Goal: Transaction & Acquisition: Book appointment/travel/reservation

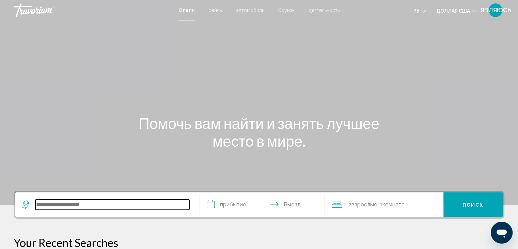
click at [98, 203] on input "Виджет поиска" at bounding box center [112, 204] width 154 height 10
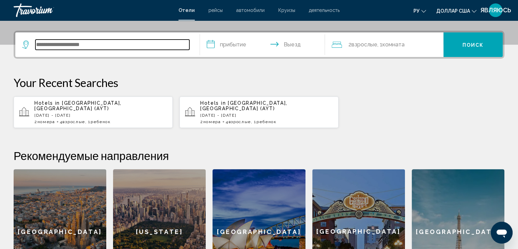
scroll to position [168, 0]
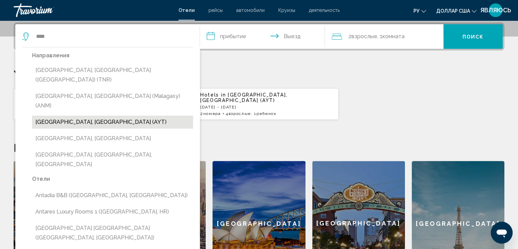
click at [83, 115] on button "[GEOGRAPHIC_DATA], [GEOGRAPHIC_DATA] (AYT)" at bounding box center [112, 121] width 161 height 13
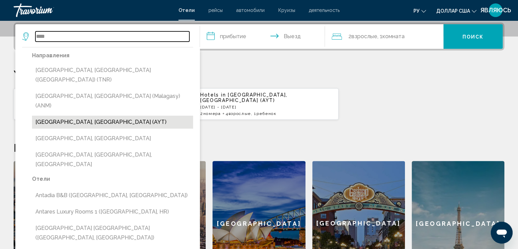
type input "**********"
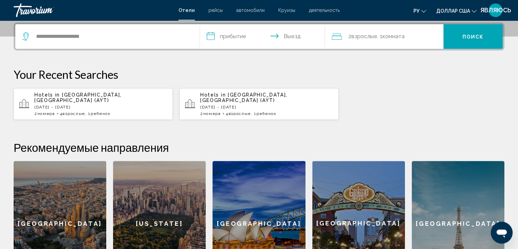
click at [232, 33] on input "**********" at bounding box center [264, 37] width 128 height 27
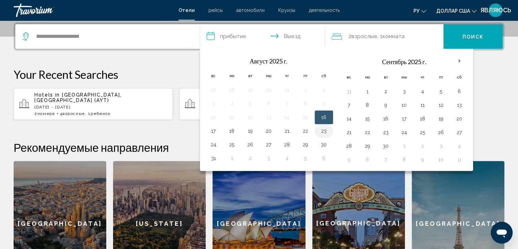
click at [322, 131] on button "23" at bounding box center [323, 131] width 11 height 10
click at [246, 144] on button "26" at bounding box center [250, 145] width 11 height 10
type input "**********"
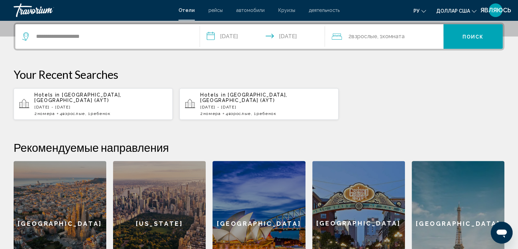
click at [356, 35] on font "Взрослые" at bounding box center [364, 36] width 26 height 6
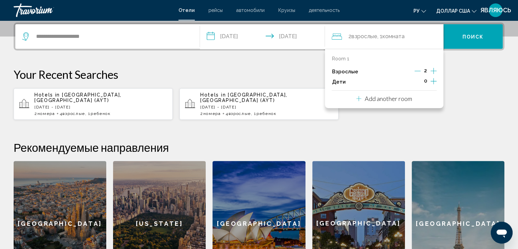
click at [433, 70] on icon "Increment adults" at bounding box center [433, 71] width 6 height 6
click at [432, 82] on icon "Increment children" at bounding box center [433, 81] width 6 height 8
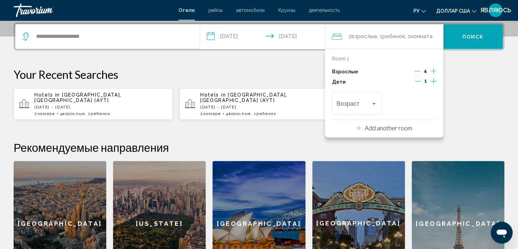
click at [375, 126] on p "Add another room" at bounding box center [388, 127] width 47 height 7
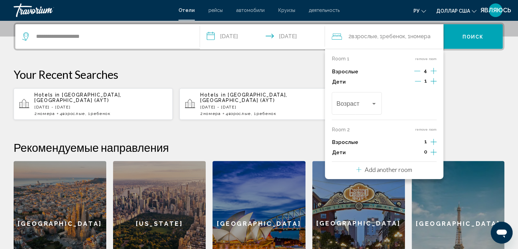
click at [434, 141] on icon "Increment adults" at bounding box center [433, 142] width 6 height 6
click at [433, 150] on icon "Increment children" at bounding box center [433, 152] width 6 height 8
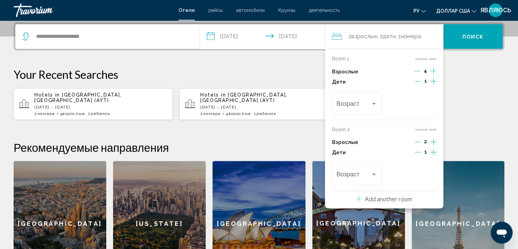
click at [417, 69] on icon "Decrement adults" at bounding box center [417, 71] width 6 height 6
click at [417, 69] on icon "Decrement adults" at bounding box center [418, 71] width 6 height 6
click at [421, 150] on icon "Decrement children" at bounding box center [418, 152] width 6 height 6
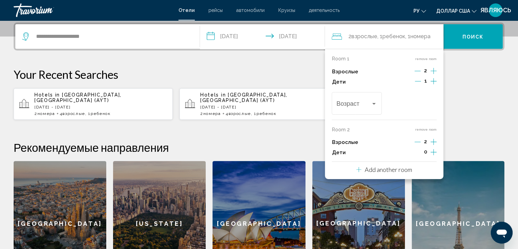
click at [469, 34] on font "Поиск" at bounding box center [473, 36] width 21 height 5
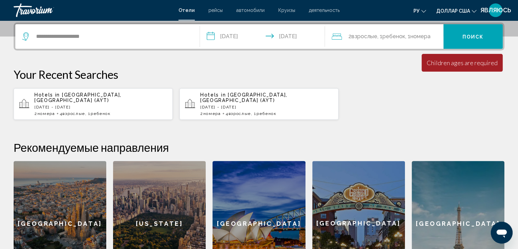
click at [405, 33] on span "Ребенок" at bounding box center [393, 36] width 23 height 6
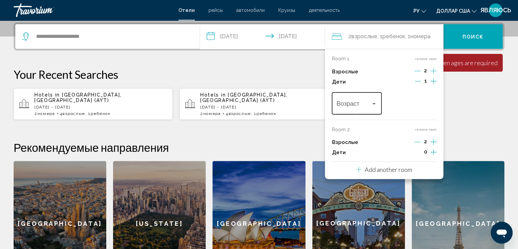
click at [372, 104] on div "Travelers: 4 adults, 1 child" at bounding box center [374, 103] width 6 height 5
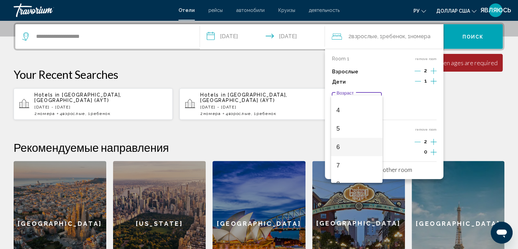
click at [350, 145] on span "6" at bounding box center [356, 147] width 41 height 18
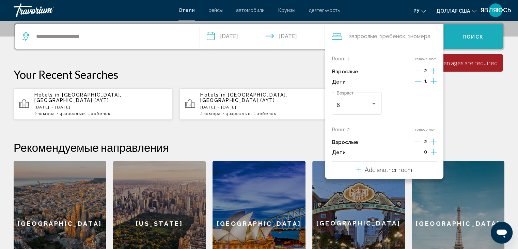
click at [458, 36] on button "Поиск" at bounding box center [472, 36] width 59 height 25
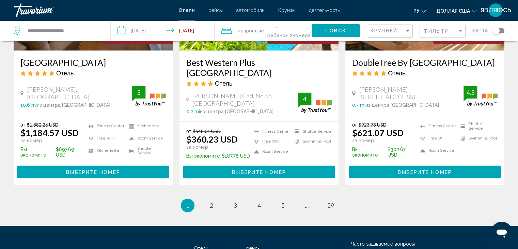
scroll to position [920, 0]
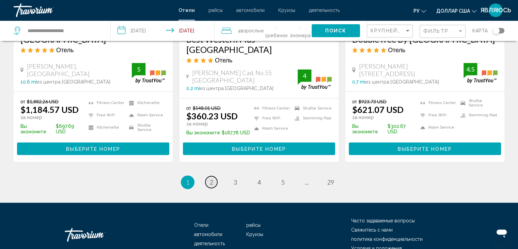
click at [211, 178] on span "2" at bounding box center [211, 181] width 3 height 7
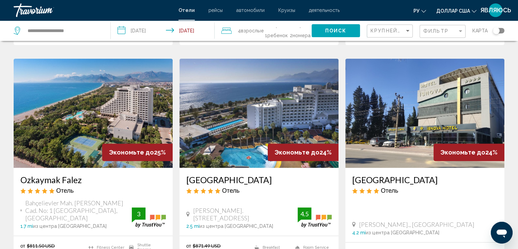
scroll to position [272, 0]
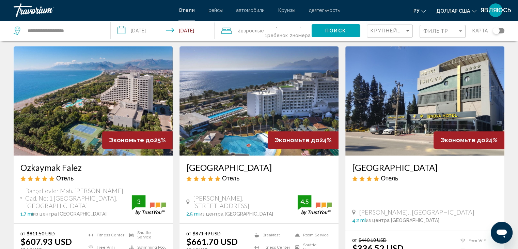
click at [51, 162] on h3 "Ozkaymak Falez" at bounding box center [92, 167] width 145 height 10
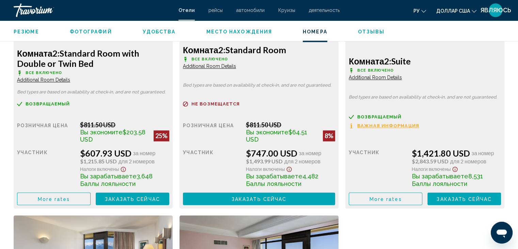
scroll to position [1022, 0]
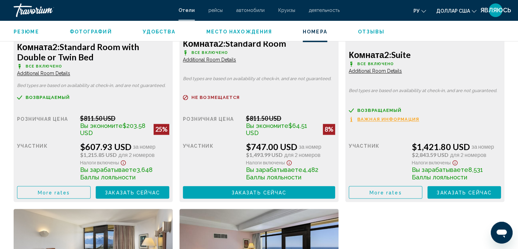
click at [126, 193] on span "Заказать сейчас" at bounding box center [132, 191] width 55 height 5
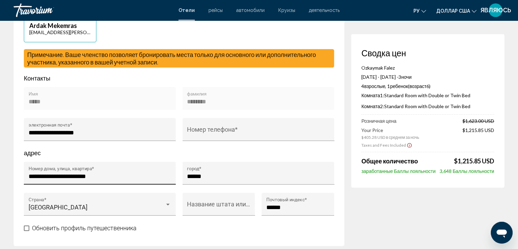
scroll to position [204, 0]
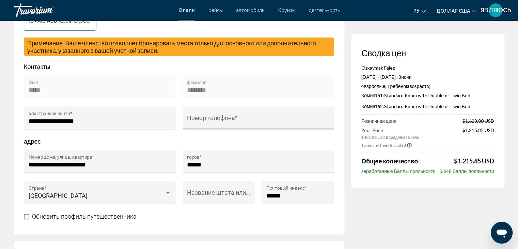
click at [225, 124] on input "Номер телефона *" at bounding box center [258, 121] width 143 height 7
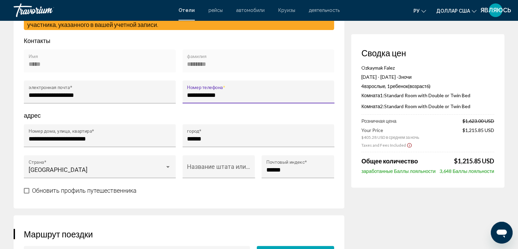
scroll to position [272, 0]
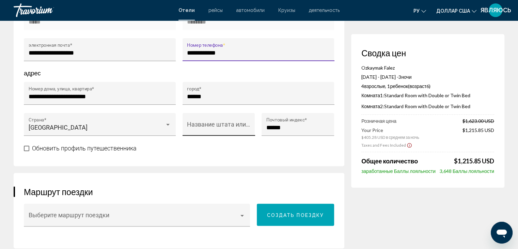
type input "**********"
click at [204, 131] on input "Название штата или провинции *" at bounding box center [218, 127] width 63 height 7
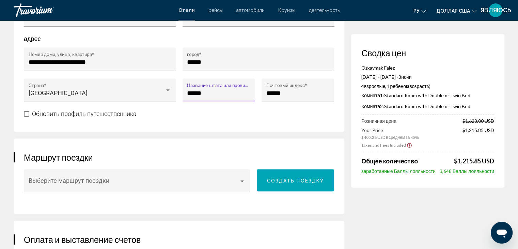
scroll to position [341, 0]
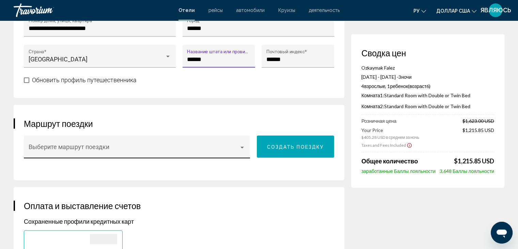
type input "******"
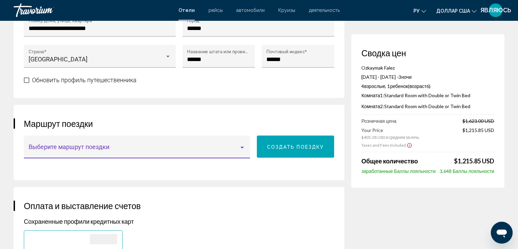
click at [155, 153] on span "Основное содержание" at bounding box center [134, 149] width 211 height 7
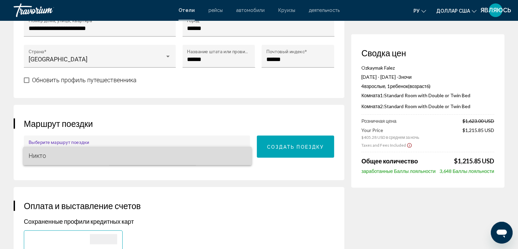
click at [155, 157] on span "Никто" at bounding box center [138, 155] width 218 height 18
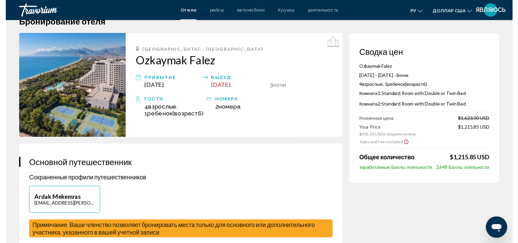
scroll to position [0, 0]
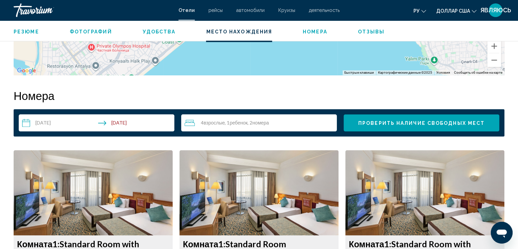
scroll to position [817, 0]
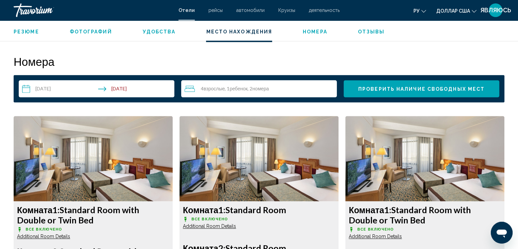
click at [234, 84] on div "4 Взрослый Взрослые , 1 Ребенок Дети , 2 Комната номера" at bounding box center [261, 88] width 152 height 17
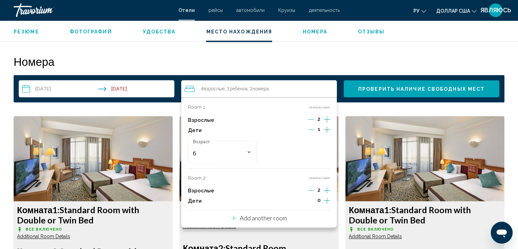
click at [326, 118] on icon "Increment adults" at bounding box center [327, 119] width 6 height 8
click at [311, 187] on icon "Decrement adults" at bounding box center [311, 190] width 6 height 6
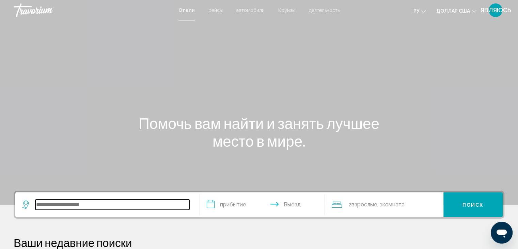
click at [69, 205] on input "Виджет поиска" at bounding box center [112, 204] width 154 height 10
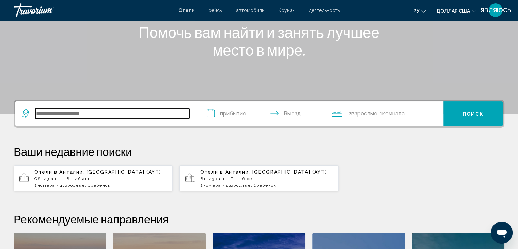
scroll to position [168, 0]
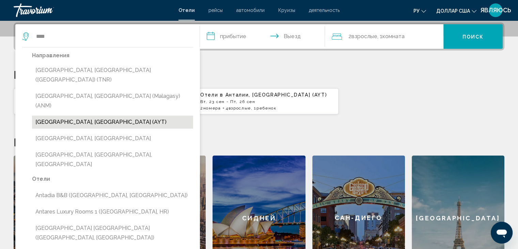
click at [63, 115] on button "[GEOGRAPHIC_DATA], [GEOGRAPHIC_DATA] (AYT)" at bounding box center [112, 121] width 161 height 13
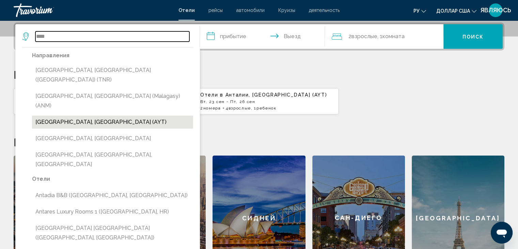
type input "**********"
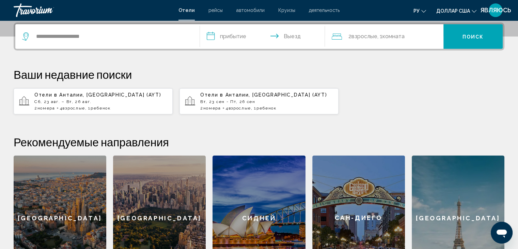
click at [226, 39] on input "**********" at bounding box center [264, 37] width 128 height 27
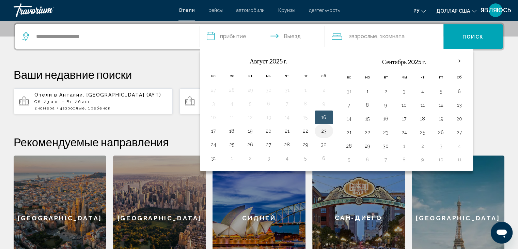
click at [319, 129] on button "23" at bounding box center [323, 131] width 11 height 10
click at [296, 36] on input "**********" at bounding box center [264, 37] width 128 height 27
click at [250, 144] on button "26" at bounding box center [250, 145] width 11 height 10
type input "**********"
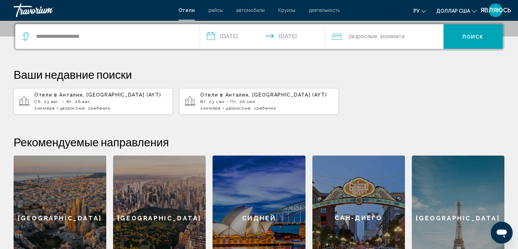
click at [362, 37] on font "Взрослые" at bounding box center [364, 36] width 26 height 6
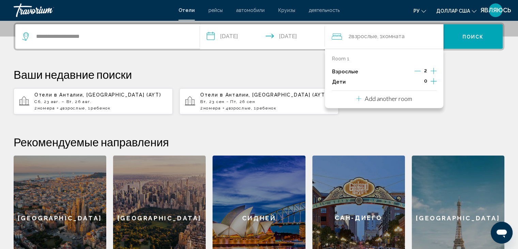
click at [434, 71] on icon "Increment adults" at bounding box center [433, 71] width 6 height 8
click at [434, 80] on icon "Increment children" at bounding box center [433, 81] width 6 height 8
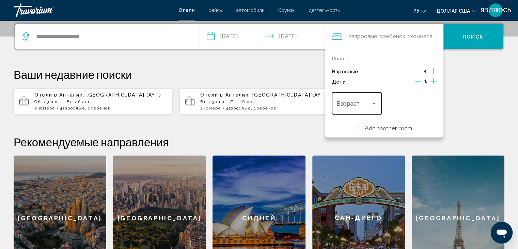
click at [372, 104] on div "Travelers: 4 adults, 1 child" at bounding box center [374, 103] width 6 height 5
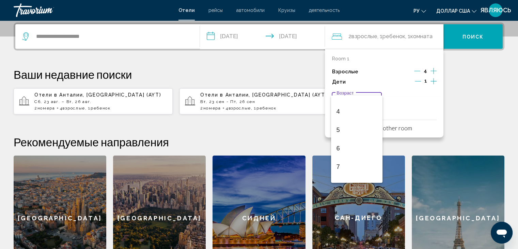
scroll to position [68, 0]
click at [351, 149] on span "6" at bounding box center [356, 147] width 41 height 18
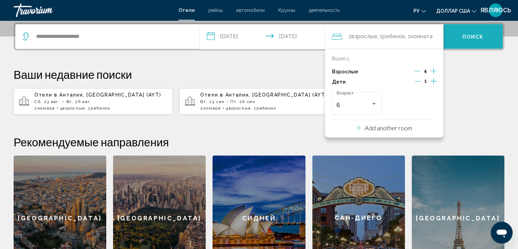
click at [464, 40] on button "Поиск" at bounding box center [472, 36] width 59 height 25
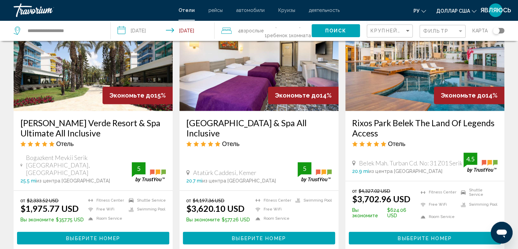
scroll to position [940, 0]
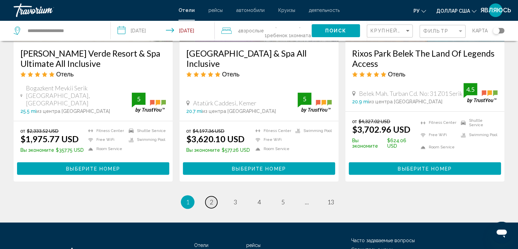
click at [210, 198] on span "2" at bounding box center [211, 201] width 3 height 7
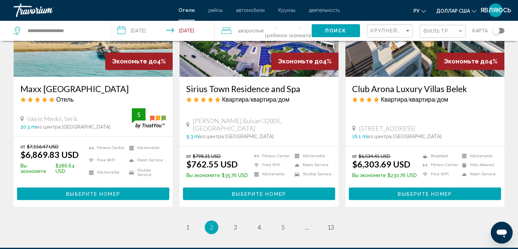
scroll to position [886, 0]
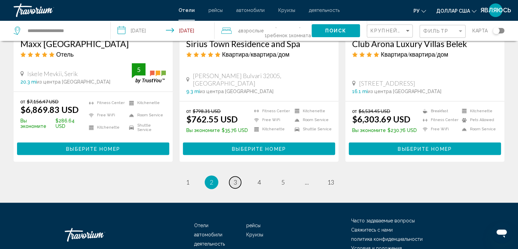
click at [234, 180] on span "3" at bounding box center [235, 181] width 3 height 7
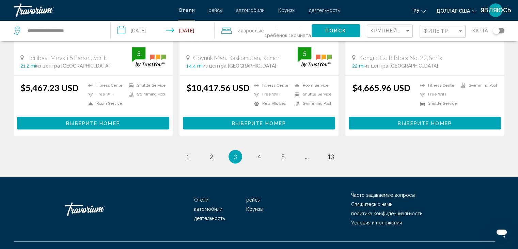
scroll to position [920, 0]
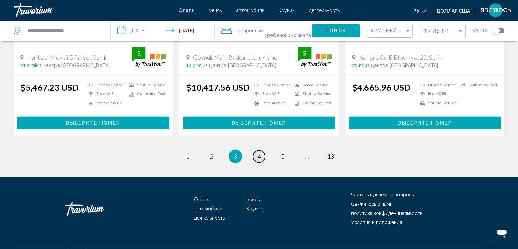
click at [258, 153] on span "4" at bounding box center [258, 155] width 3 height 7
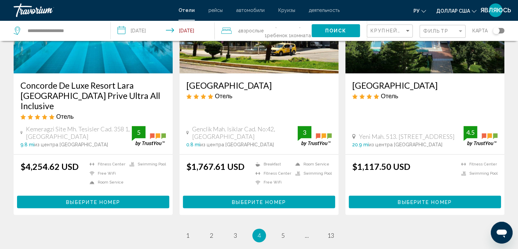
scroll to position [886, 0]
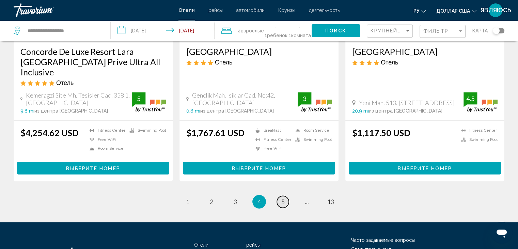
click at [283, 198] on span "5" at bounding box center [282, 201] width 3 height 7
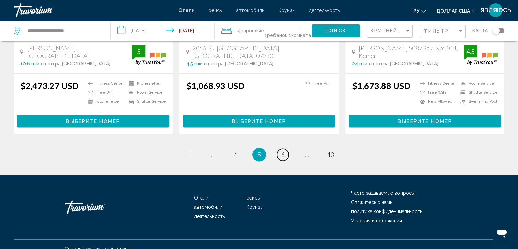
scroll to position [918, 0]
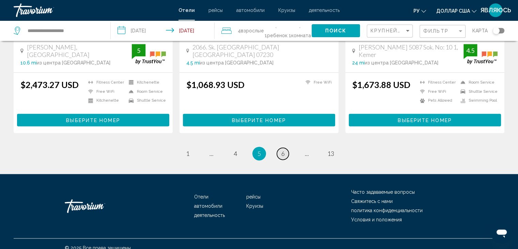
click at [284, 150] on span "6" at bounding box center [282, 153] width 3 height 7
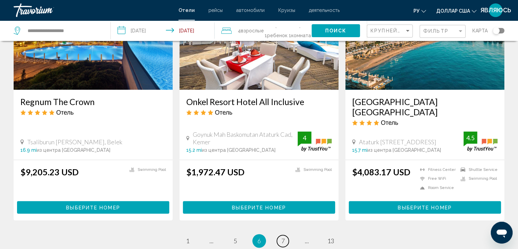
scroll to position [851, 0]
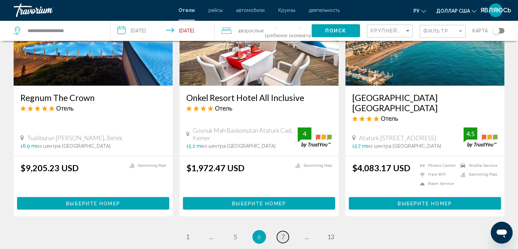
click at [284, 233] on span "7" at bounding box center [282, 236] width 3 height 7
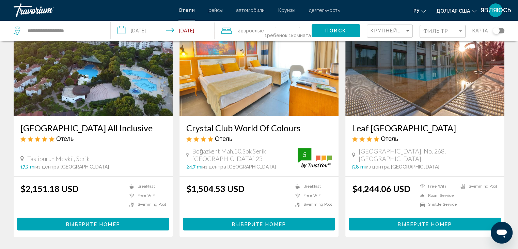
scroll to position [886, 0]
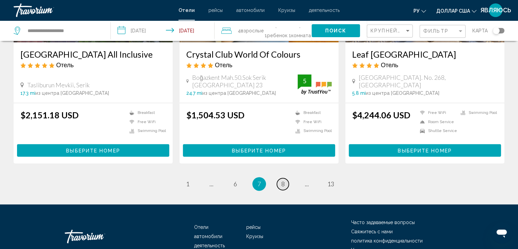
click at [283, 180] on span "8" at bounding box center [282, 183] width 3 height 7
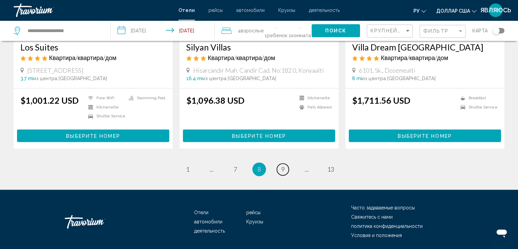
scroll to position [886, 0]
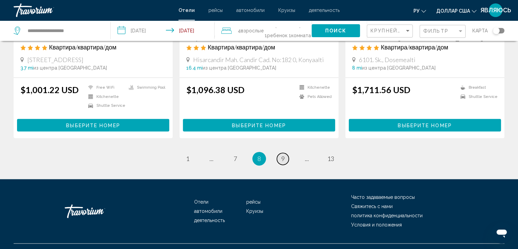
click at [281, 156] on link "page 9" at bounding box center [283, 159] width 12 height 12
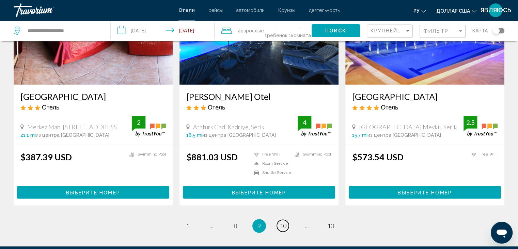
scroll to position [851, 0]
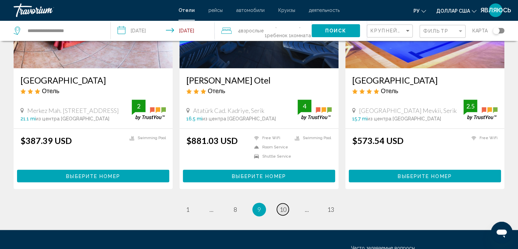
click at [282, 205] on span "10" at bounding box center [283, 208] width 7 height 7
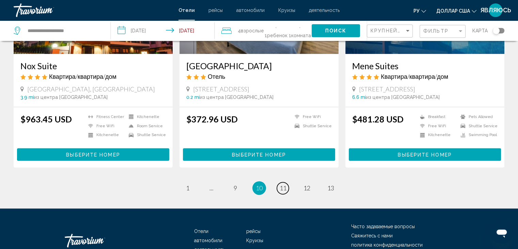
scroll to position [851, 0]
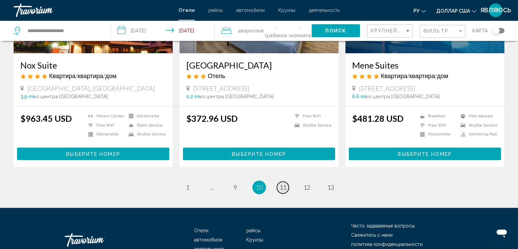
click at [283, 186] on span "11" at bounding box center [283, 186] width 7 height 7
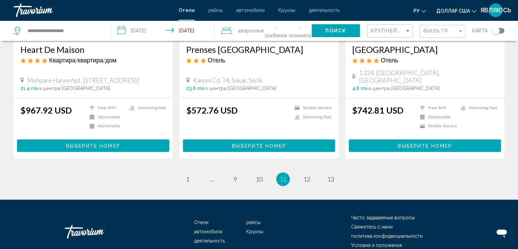
scroll to position [886, 0]
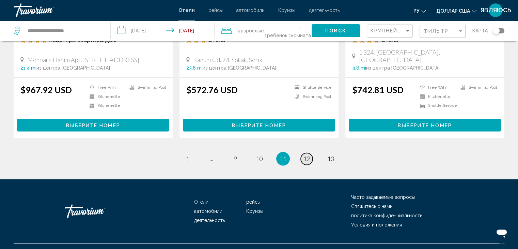
click at [305, 162] on span "12" at bounding box center [306, 158] width 7 height 7
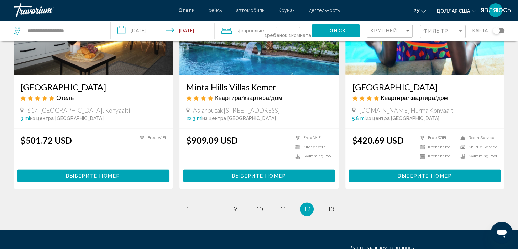
scroll to position [851, 0]
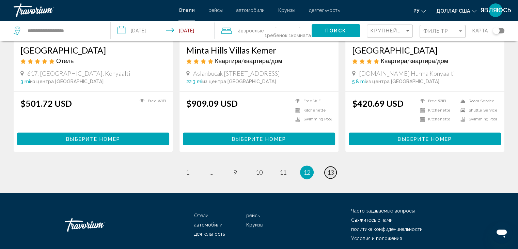
click at [331, 168] on span "13" at bounding box center [330, 171] width 7 height 7
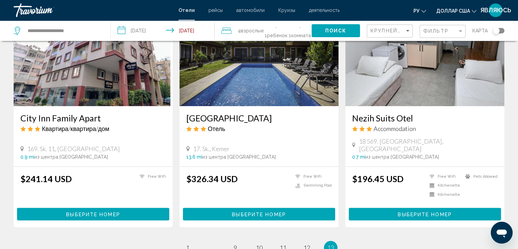
scroll to position [579, 0]
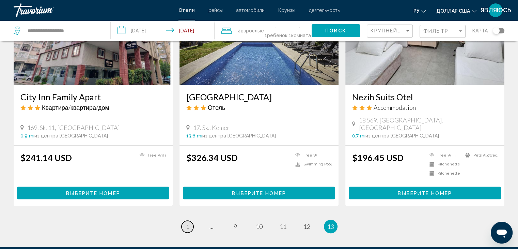
click at [189, 220] on link "page 1" at bounding box center [188, 226] width 12 height 12
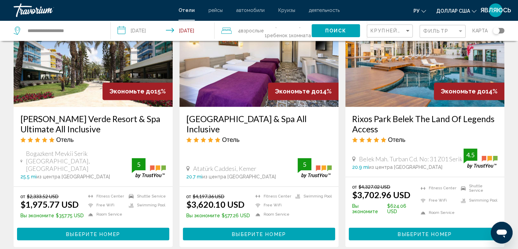
scroll to position [920, 0]
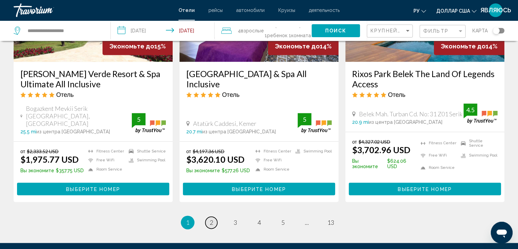
click at [210, 218] on span "2" at bounding box center [211, 221] width 3 height 7
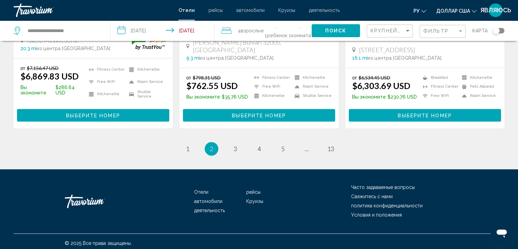
scroll to position [920, 0]
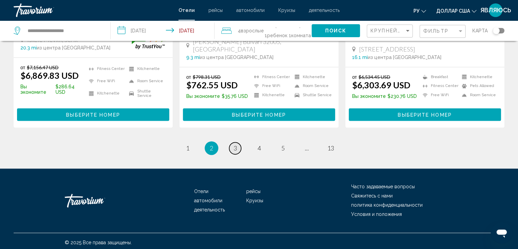
click at [234, 146] on span "3" at bounding box center [235, 147] width 3 height 7
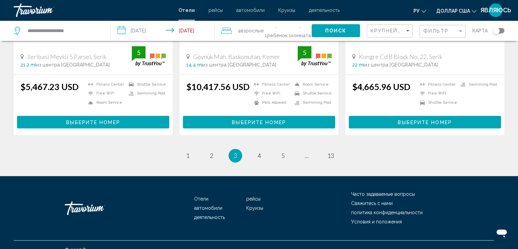
scroll to position [929, 0]
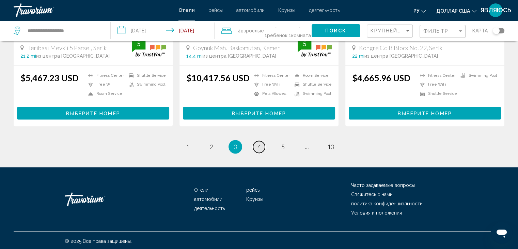
click at [257, 146] on span "4" at bounding box center [258, 146] width 3 height 7
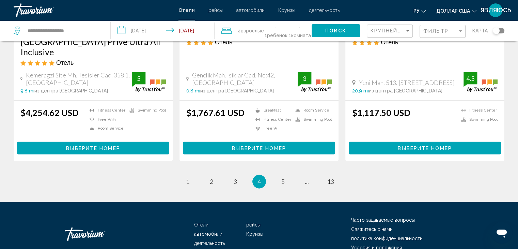
scroll to position [920, 0]
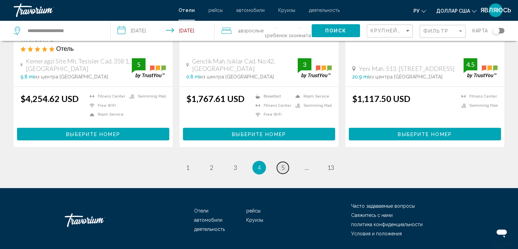
click at [284, 163] on span "5" at bounding box center [282, 166] width 3 height 7
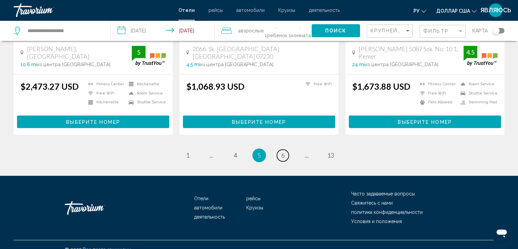
scroll to position [918, 0]
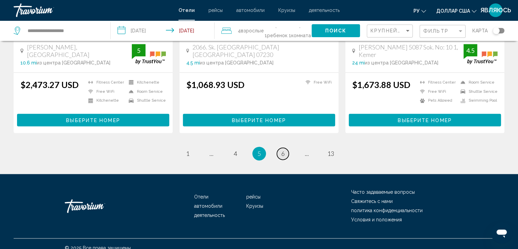
click at [282, 150] on span "6" at bounding box center [282, 153] width 3 height 7
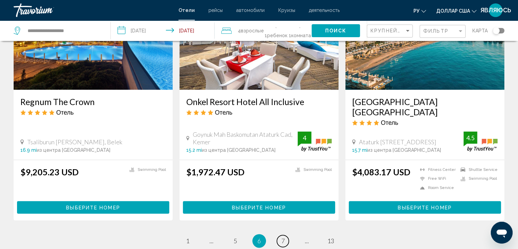
scroll to position [851, 0]
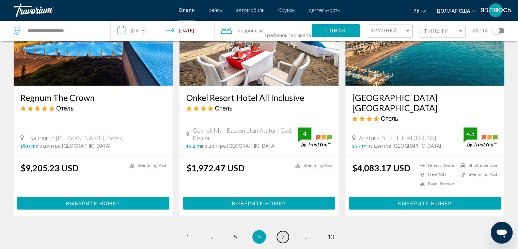
click at [283, 233] on span "7" at bounding box center [282, 236] width 3 height 7
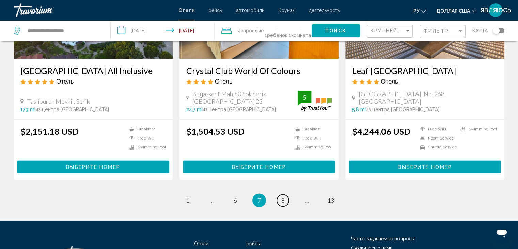
scroll to position [886, 0]
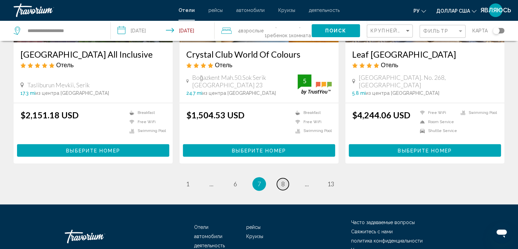
click at [281, 180] on span "8" at bounding box center [282, 183] width 3 height 7
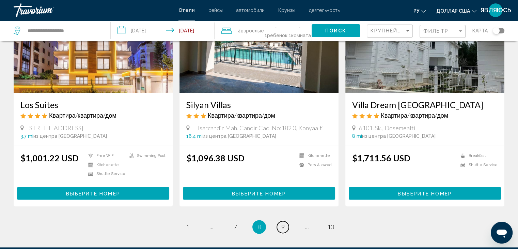
scroll to position [783, 0]
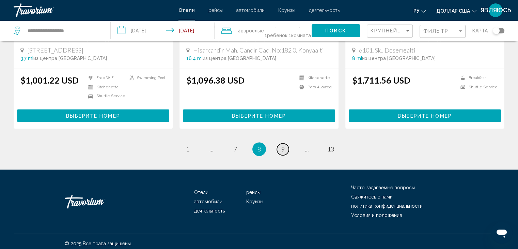
click at [280, 145] on link "page 9" at bounding box center [283, 149] width 12 height 12
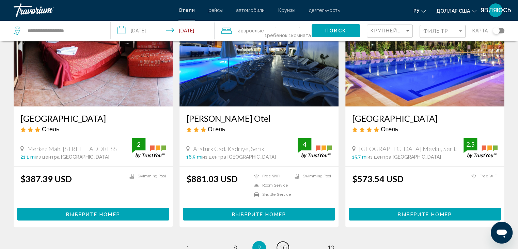
scroll to position [817, 0]
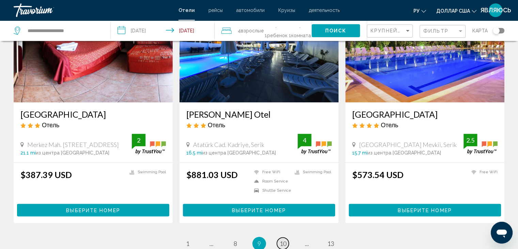
click at [284, 239] on span "10" at bounding box center [283, 242] width 7 height 7
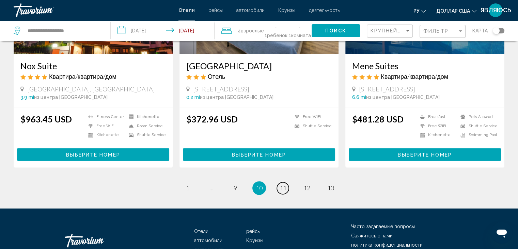
scroll to position [851, 0]
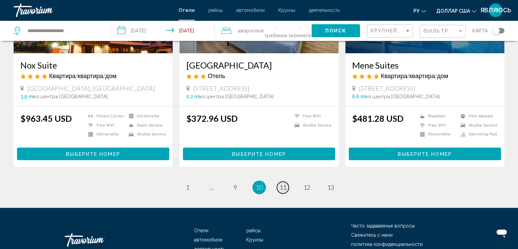
click at [284, 186] on span "11" at bounding box center [283, 186] width 7 height 7
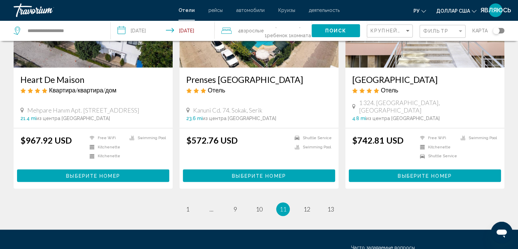
scroll to position [851, 0]
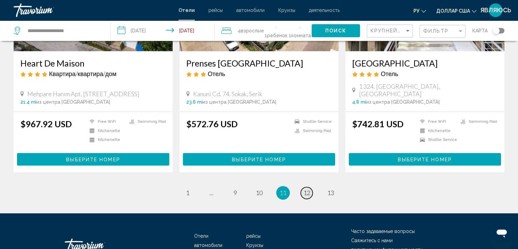
click at [306, 196] on span "12" at bounding box center [306, 192] width 7 height 7
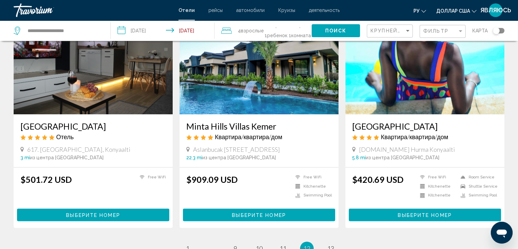
scroll to position [817, 0]
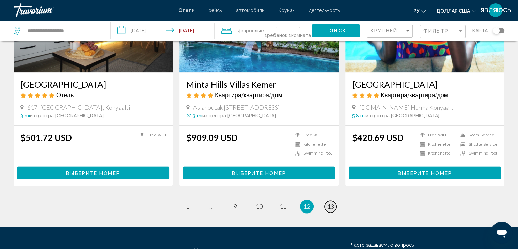
click at [330, 202] on span "13" at bounding box center [330, 205] width 7 height 7
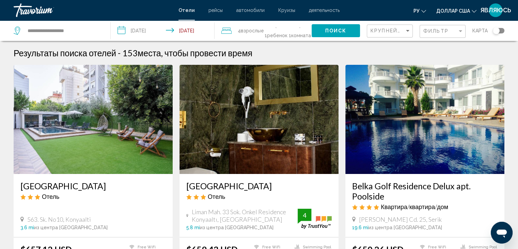
click at [277, 31] on span ", 1 Ребенок Дети" at bounding box center [276, 30] width 24 height 19
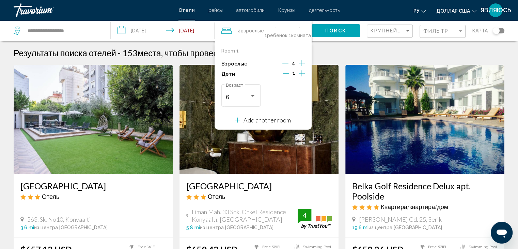
click at [266, 119] on p "Add another room" at bounding box center [267, 119] width 47 height 7
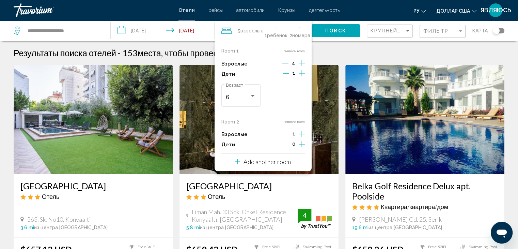
click at [286, 62] on icon "Decrement adults" at bounding box center [285, 63] width 6 height 6
click at [286, 62] on icon "Decrement adults" at bounding box center [286, 63] width 6 height 6
click at [301, 67] on icon "Increment adults" at bounding box center [302, 63] width 6 height 8
click at [340, 30] on span "Поиск" at bounding box center [335, 30] width 21 height 5
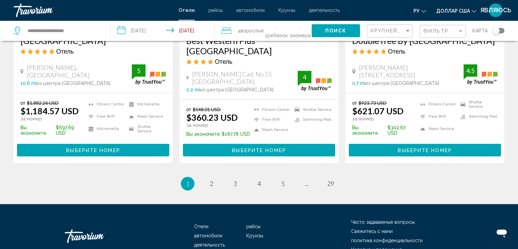
scroll to position [920, 0]
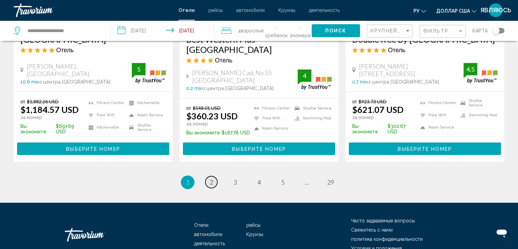
click at [211, 178] on span "2" at bounding box center [211, 181] width 3 height 7
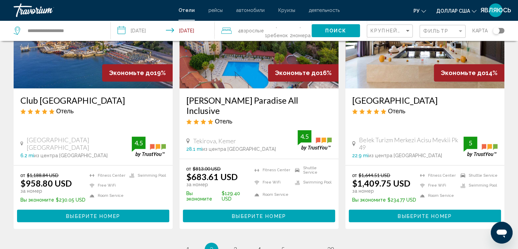
scroll to position [886, 0]
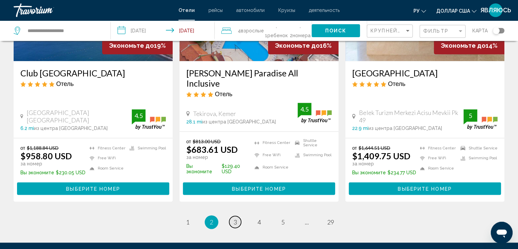
click at [234, 218] on span "3" at bounding box center [235, 221] width 3 height 7
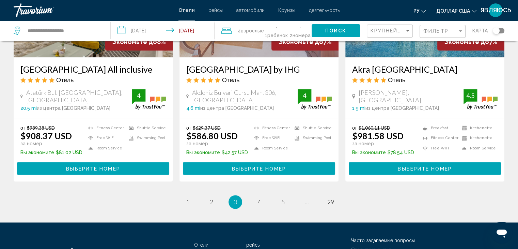
scroll to position [920, 0]
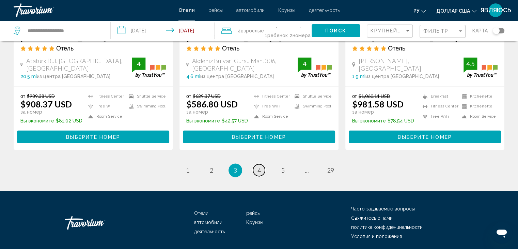
click at [258, 166] on span "4" at bounding box center [258, 169] width 3 height 7
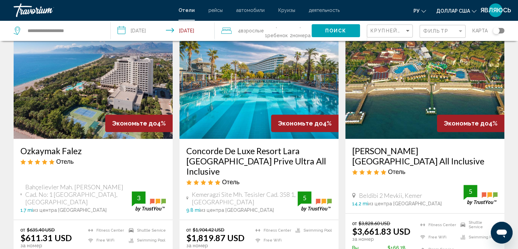
scroll to position [341, 0]
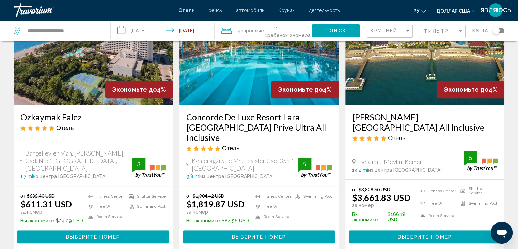
click at [90, 234] on span "Выберите номер" at bounding box center [93, 236] width 54 height 5
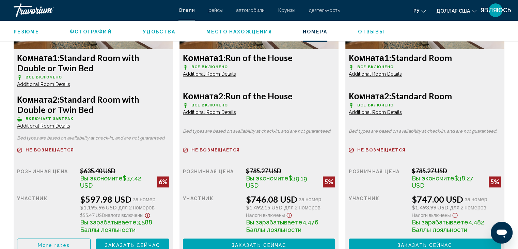
scroll to position [954, 0]
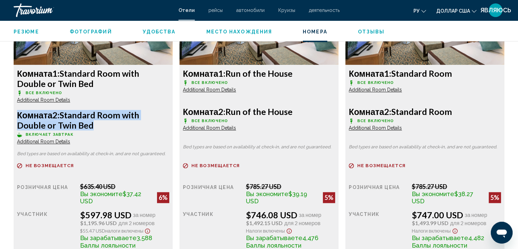
drag, startPoint x: 16, startPoint y: 114, endPoint x: 88, endPoint y: 123, distance: 72.4
click at [88, 123] on div "Комната 1: Standard Room with Double or Twin Bed Все включено Additional Room D…" at bounding box center [93, 167] width 159 height 205
click at [64, 114] on h3 "Комната 2: Standard Room with Double or Twin Bed" at bounding box center [93, 120] width 152 height 20
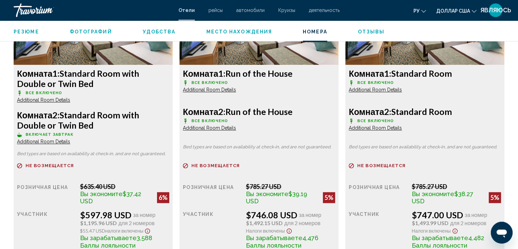
drag, startPoint x: 63, startPoint y: 72, endPoint x: 94, endPoint y: 81, distance: 31.6
click at [94, 81] on h3 "Комната 1: Standard Room with Double or Twin Bed" at bounding box center [93, 78] width 152 height 20
click at [56, 100] on span "Additional Room Details" at bounding box center [43, 99] width 53 height 5
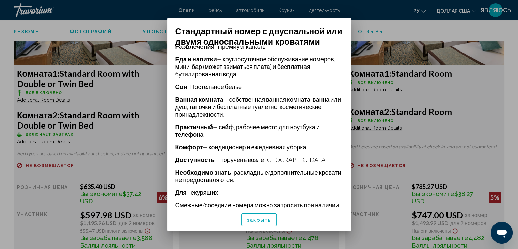
scroll to position [188, 0]
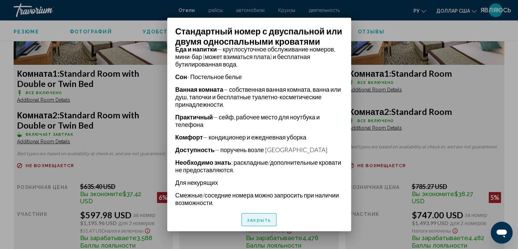
click at [258, 220] on font "закрыть" at bounding box center [259, 219] width 24 height 5
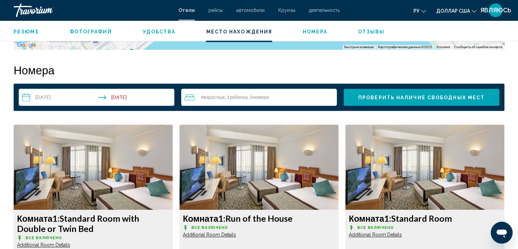
scroll to position [783, 0]
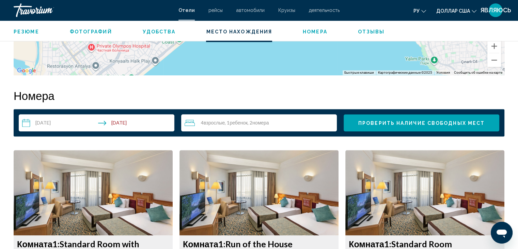
click at [390, 121] on span "Проверить наличие свободных мест" at bounding box center [421, 122] width 126 height 5
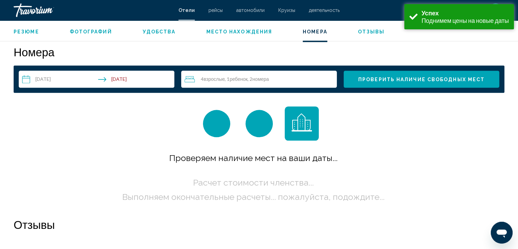
scroll to position [831, 0]
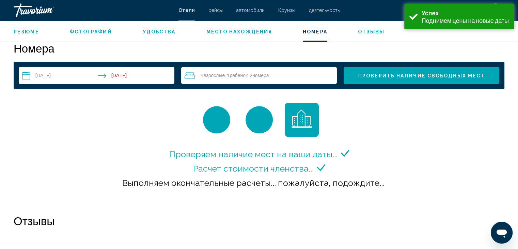
click at [269, 75] on span "номера" at bounding box center [260, 75] width 17 height 6
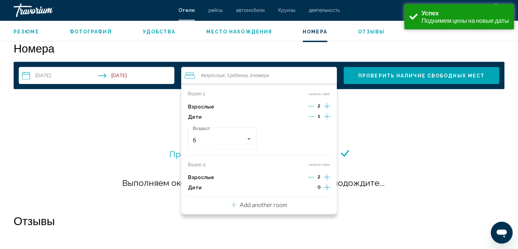
click at [312, 177] on icon "Decrement adults" at bounding box center [311, 177] width 6 height 6
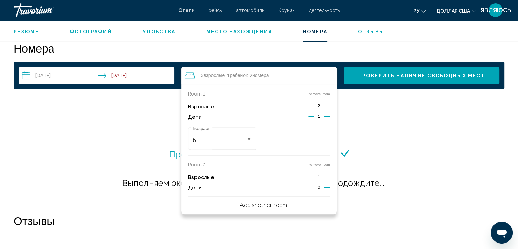
click at [326, 106] on icon "Increment adults" at bounding box center [327, 106] width 6 height 6
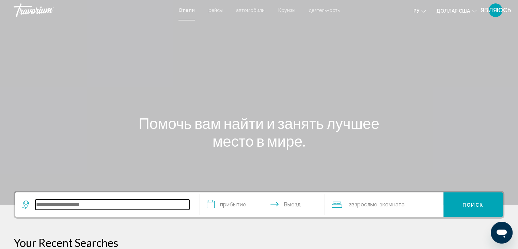
click at [93, 203] on input "Виджет поиска" at bounding box center [112, 204] width 154 height 10
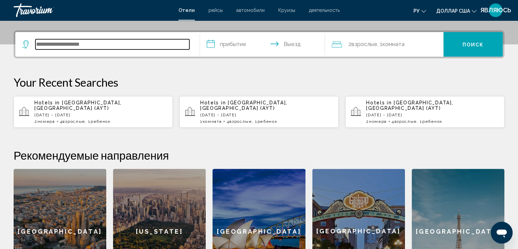
scroll to position [168, 0]
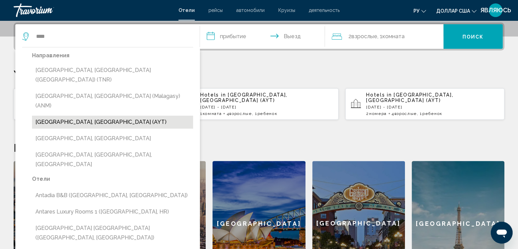
click at [77, 115] on button "[GEOGRAPHIC_DATA], [GEOGRAPHIC_DATA] (AYT)" at bounding box center [112, 121] width 161 height 13
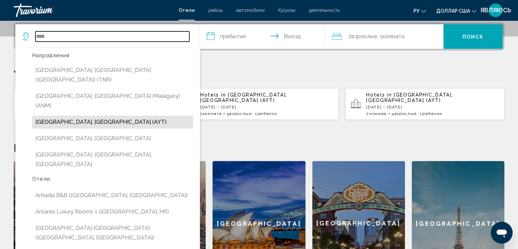
type input "**********"
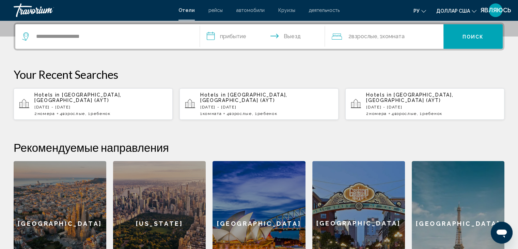
click at [238, 37] on input "**********" at bounding box center [264, 37] width 128 height 27
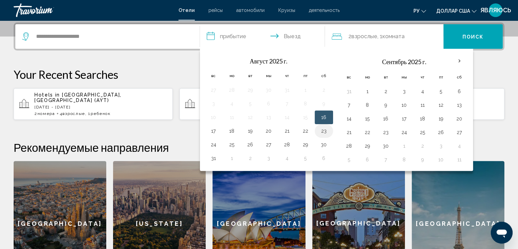
click at [323, 131] on button "23" at bounding box center [323, 131] width 11 height 10
click at [293, 33] on input "**********" at bounding box center [264, 37] width 128 height 27
click at [236, 144] on button "25" at bounding box center [231, 145] width 11 height 10
type input "**********"
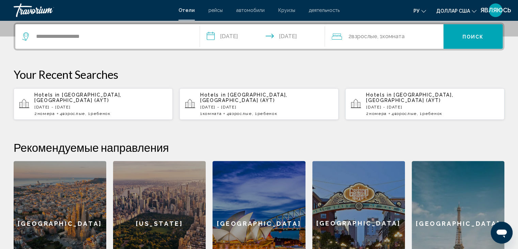
click at [385, 36] on font "Комната" at bounding box center [393, 36] width 22 height 6
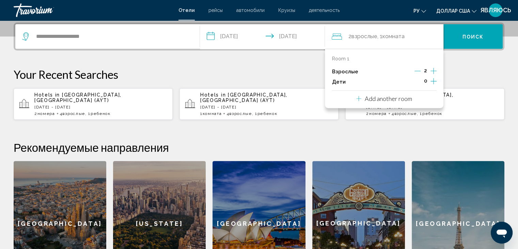
click at [434, 69] on icon "Increment adults" at bounding box center [433, 71] width 6 height 8
click at [432, 78] on icon "Increment children" at bounding box center [433, 81] width 6 height 8
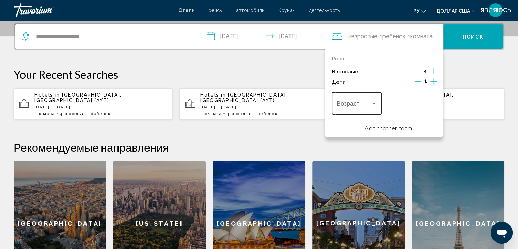
click at [375, 105] on div "Travelers: 4 adults, 1 child" at bounding box center [374, 103] width 6 height 5
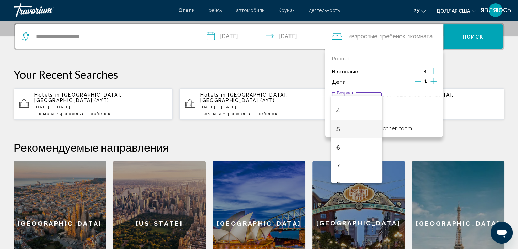
scroll to position [68, 0]
click at [356, 145] on span "6" at bounding box center [356, 147] width 41 height 18
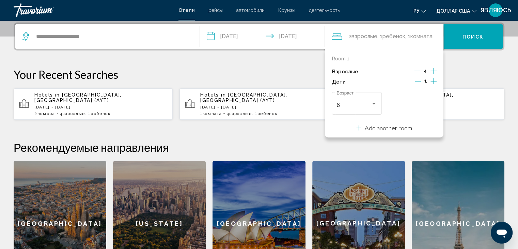
click at [468, 36] on font "Поиск" at bounding box center [473, 36] width 21 height 5
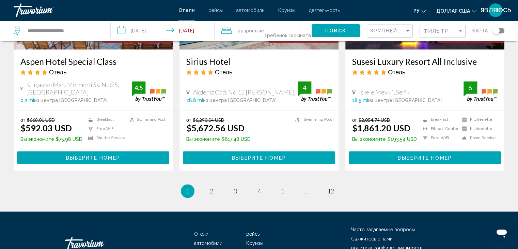
scroll to position [921, 0]
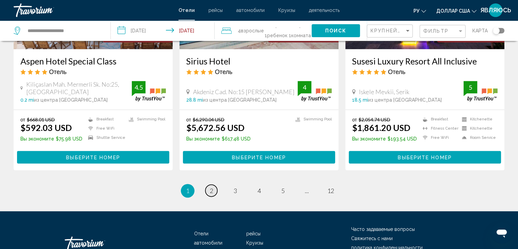
click at [210, 187] on span "2" at bounding box center [211, 190] width 3 height 7
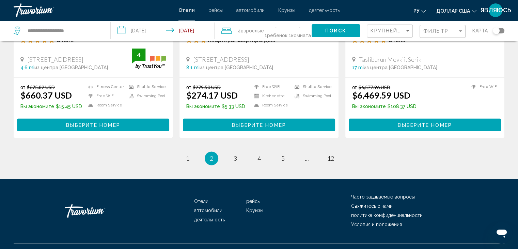
scroll to position [920, 0]
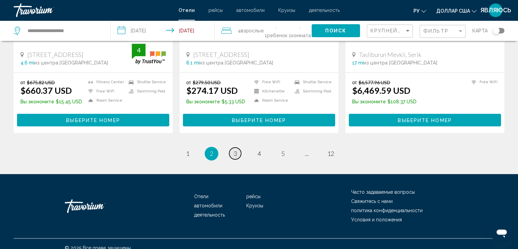
click at [235, 150] on span "3" at bounding box center [235, 153] width 3 height 7
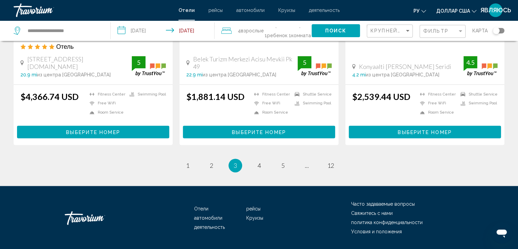
scroll to position [929, 0]
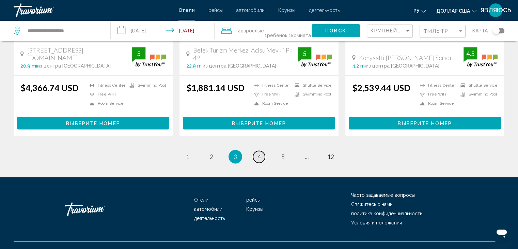
click at [259, 153] on span "4" at bounding box center [258, 156] width 3 height 7
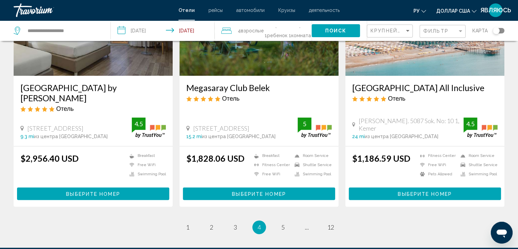
scroll to position [886, 0]
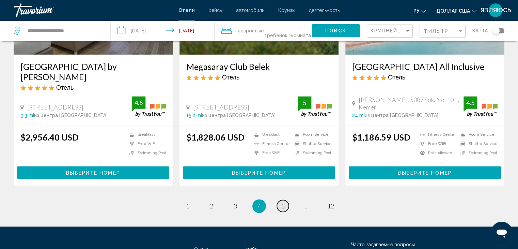
click at [284, 202] on span "5" at bounding box center [282, 205] width 3 height 7
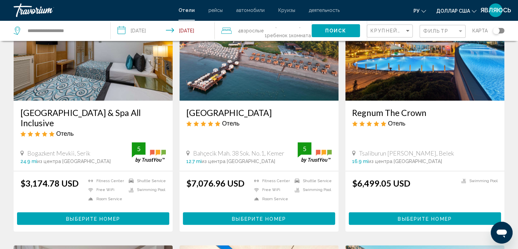
scroll to position [375, 0]
